Goal: Task Accomplishment & Management: Manage account settings

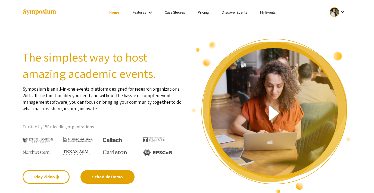
click at [262, 11] on link "My Events" at bounding box center [267, 12] width 15 height 5
click at [263, 21] on button "Events I've organized" at bounding box center [276, 24] width 46 height 13
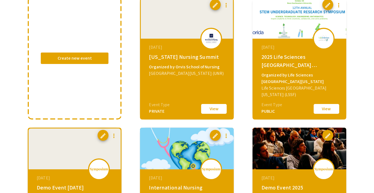
scroll to position [62, 0]
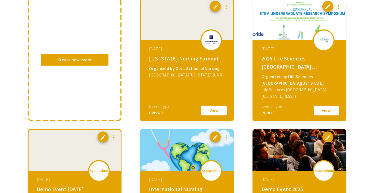
click at [212, 111] on button "View" at bounding box center [213, 110] width 27 height 11
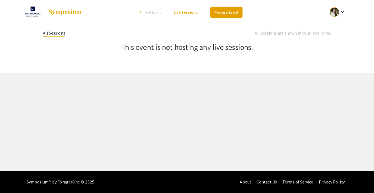
click at [229, 13] on link "Manage Event" at bounding box center [226, 12] width 32 height 11
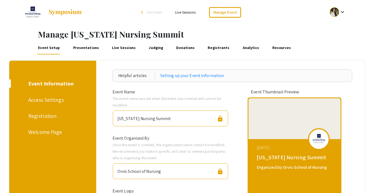
click at [78, 48] on link "Presentations" at bounding box center [86, 47] width 28 height 13
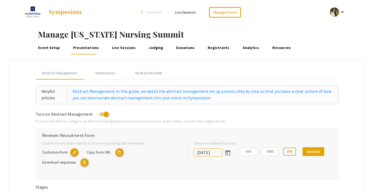
type input "[DATE]"
type input "10"
type input "27"
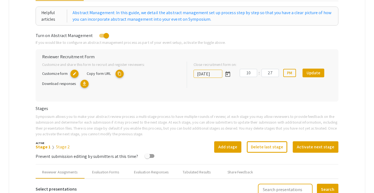
scroll to position [39, 0]
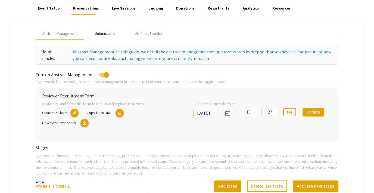
click at [103, 34] on div "Submissions" at bounding box center [105, 34] width 20 height 6
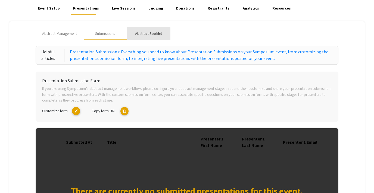
click at [141, 35] on div "Abstract Booklet" at bounding box center [148, 34] width 27 height 6
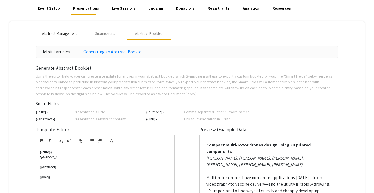
click at [63, 31] on span "Abstract Management" at bounding box center [59, 34] width 35 height 6
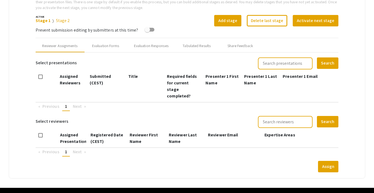
scroll to position [211, 0]
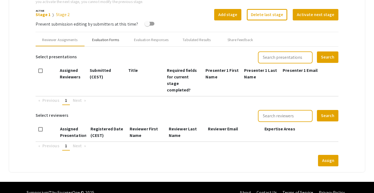
click at [110, 40] on div "Evaluation Forms" at bounding box center [105, 40] width 27 height 6
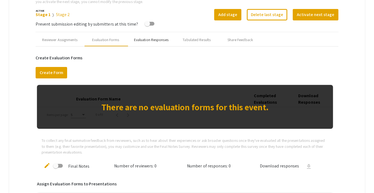
click at [140, 41] on div "Evaluation Responses" at bounding box center [151, 40] width 35 height 6
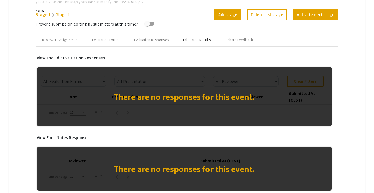
click at [197, 39] on div "Tabulated Results" at bounding box center [197, 40] width 28 height 6
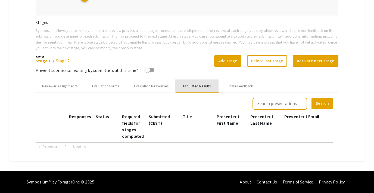
scroll to position [164, 0]
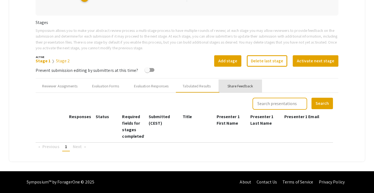
click at [231, 87] on div "Share Feedback" at bounding box center [240, 86] width 26 height 6
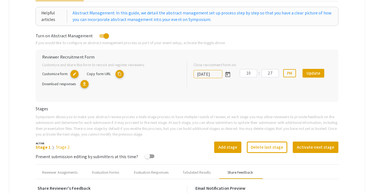
scroll to position [0, 0]
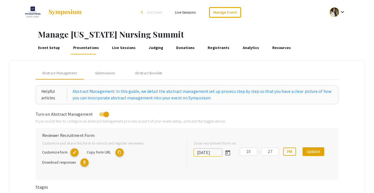
click at [156, 11] on span "Exit Event" at bounding box center [154, 12] width 15 height 5
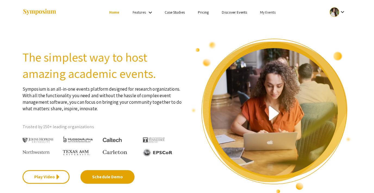
click at [270, 11] on link "My Events" at bounding box center [267, 12] width 15 height 5
click at [263, 24] on button "Events I've organized" at bounding box center [276, 24] width 46 height 13
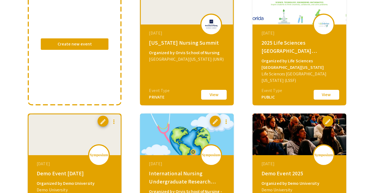
scroll to position [79, 0]
